Goal: Task Accomplishment & Management: Use online tool/utility

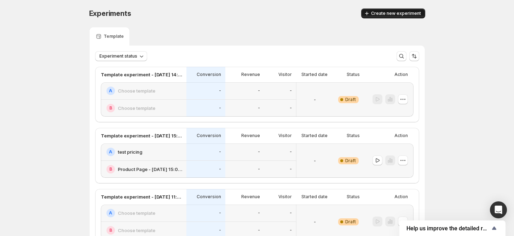
click at [386, 14] on span "Create new experiment" at bounding box center [396, 14] width 50 height 6
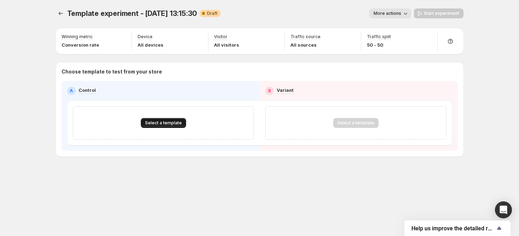
click at [161, 121] on span "Select a template" at bounding box center [163, 123] width 37 height 6
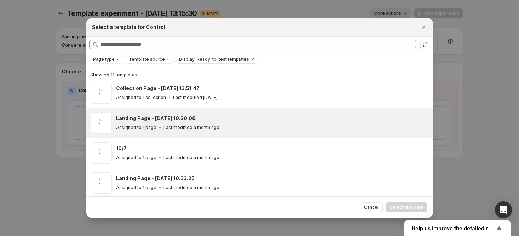
scroll to position [159, 0]
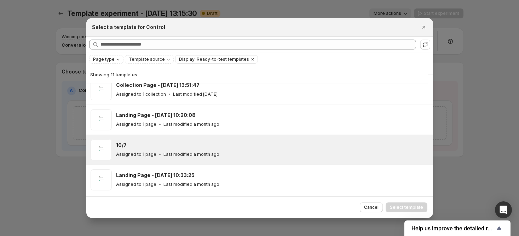
click at [258, 148] on div "10/7" at bounding box center [271, 145] width 311 height 7
click at [414, 207] on span "Select template" at bounding box center [406, 208] width 33 height 6
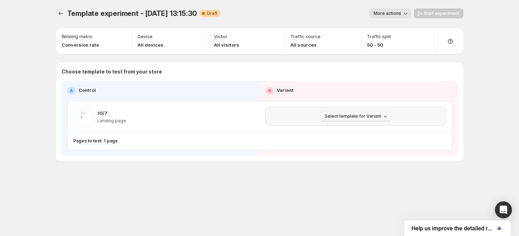
click at [345, 116] on span "Select template for Variant" at bounding box center [353, 117] width 56 height 6
click at [370, 139] on span "Create Variant based on Control" at bounding box center [357, 142] width 72 height 7
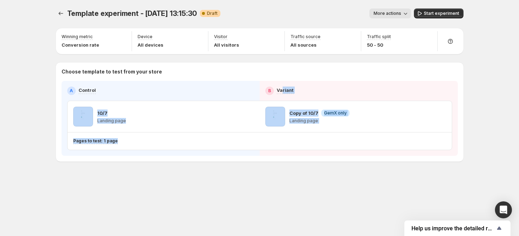
drag, startPoint x: 342, startPoint y: 105, endPoint x: 323, endPoint y: 102, distance: 19.4
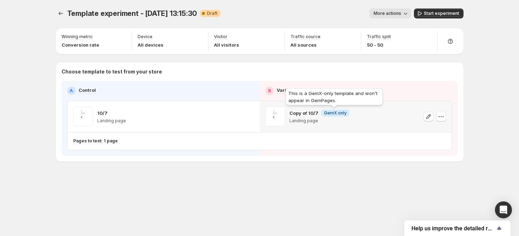
click at [340, 110] on span "Info GemX only" at bounding box center [335, 113] width 28 height 7
click at [442, 117] on icon "button" at bounding box center [441, 116] width 7 height 7
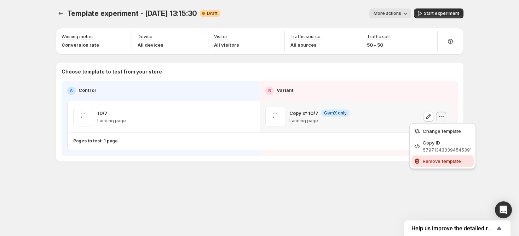
click at [439, 162] on span "Remove template" at bounding box center [442, 162] width 38 height 6
click at [444, 119] on button "button" at bounding box center [441, 117] width 10 height 10
click at [432, 157] on button "Remove template" at bounding box center [442, 161] width 62 height 11
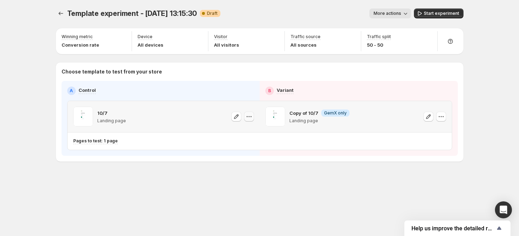
click at [249, 119] on icon "button" at bounding box center [249, 116] width 7 height 7
drag, startPoint x: 409, startPoint y: 167, endPoint x: 412, endPoint y: 160, distance: 7.8
click at [410, 165] on div "Template experiment - [DATE] 13:15:30. This page is ready Template experiment -…" at bounding box center [259, 100] width 425 height 200
click at [439, 116] on icon "button" at bounding box center [441, 116] width 7 height 7
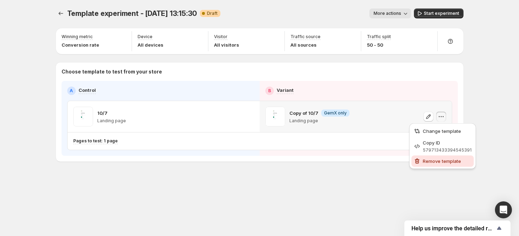
click at [428, 160] on span "Remove template" at bounding box center [442, 162] width 38 height 6
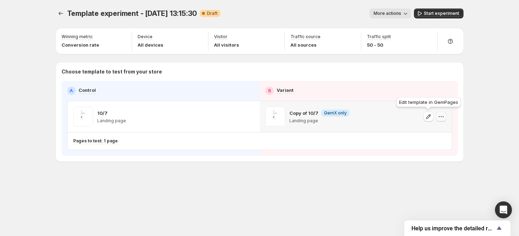
click at [439, 121] on button "button" at bounding box center [441, 117] width 10 height 10
click at [484, 61] on div "Template experiment - [DATE] 13:15:30. This page is ready Template experiment -…" at bounding box center [259, 118] width 519 height 236
